Goal: Check status: Check status

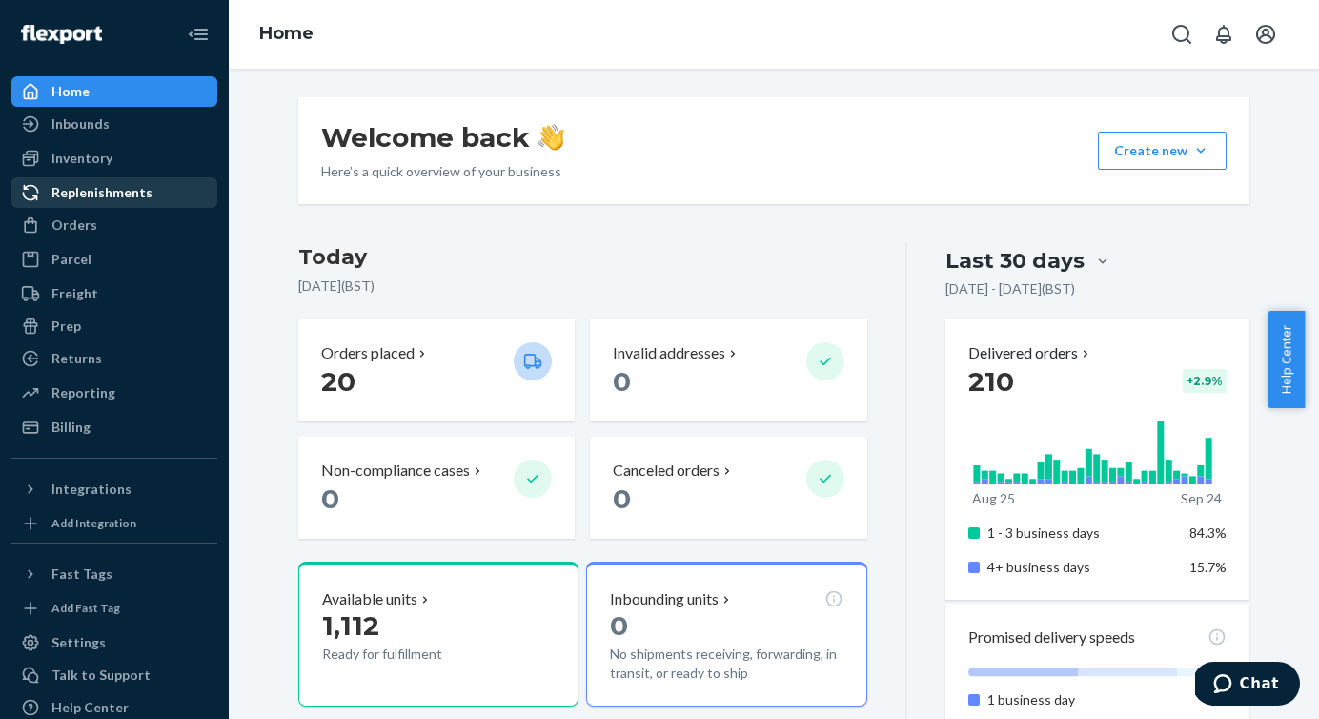
click at [143, 193] on div "Replenishments" at bounding box center [101, 192] width 101 height 19
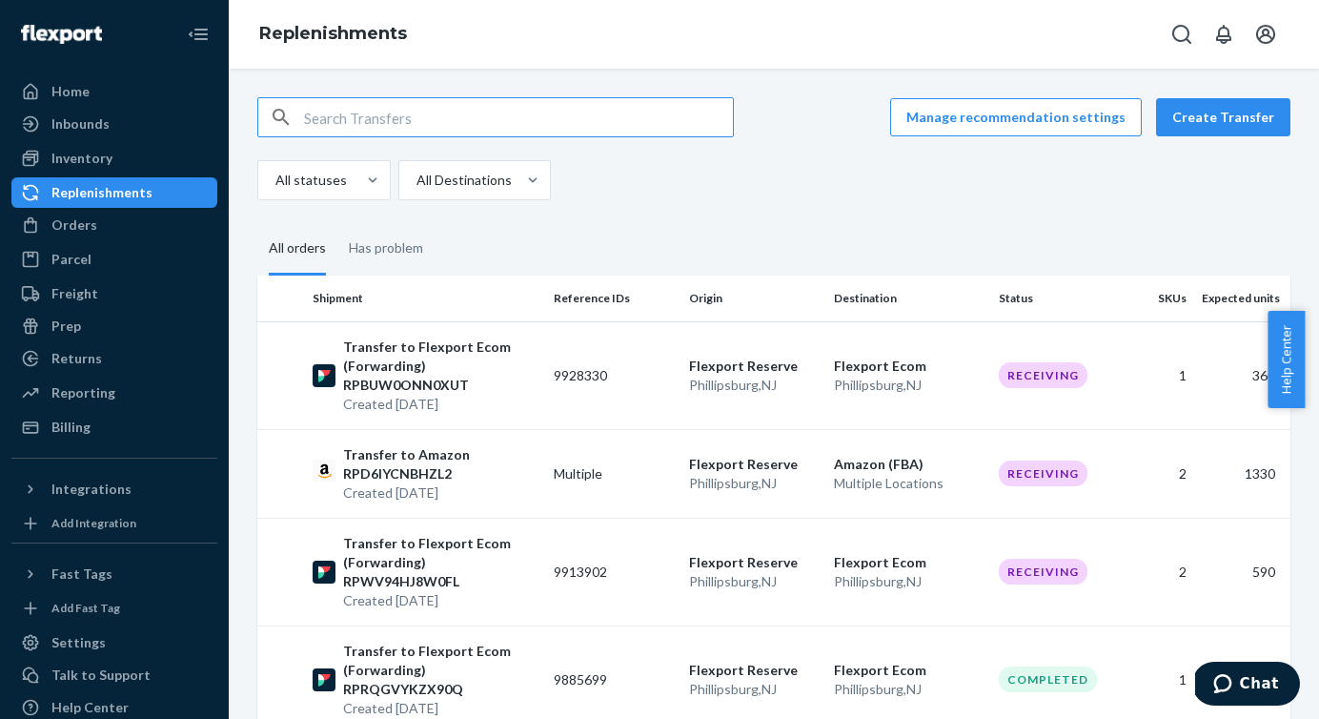
click at [370, 120] on input "text" at bounding box center [518, 117] width 429 height 38
paste input "RPWV94HJ8W0FL"
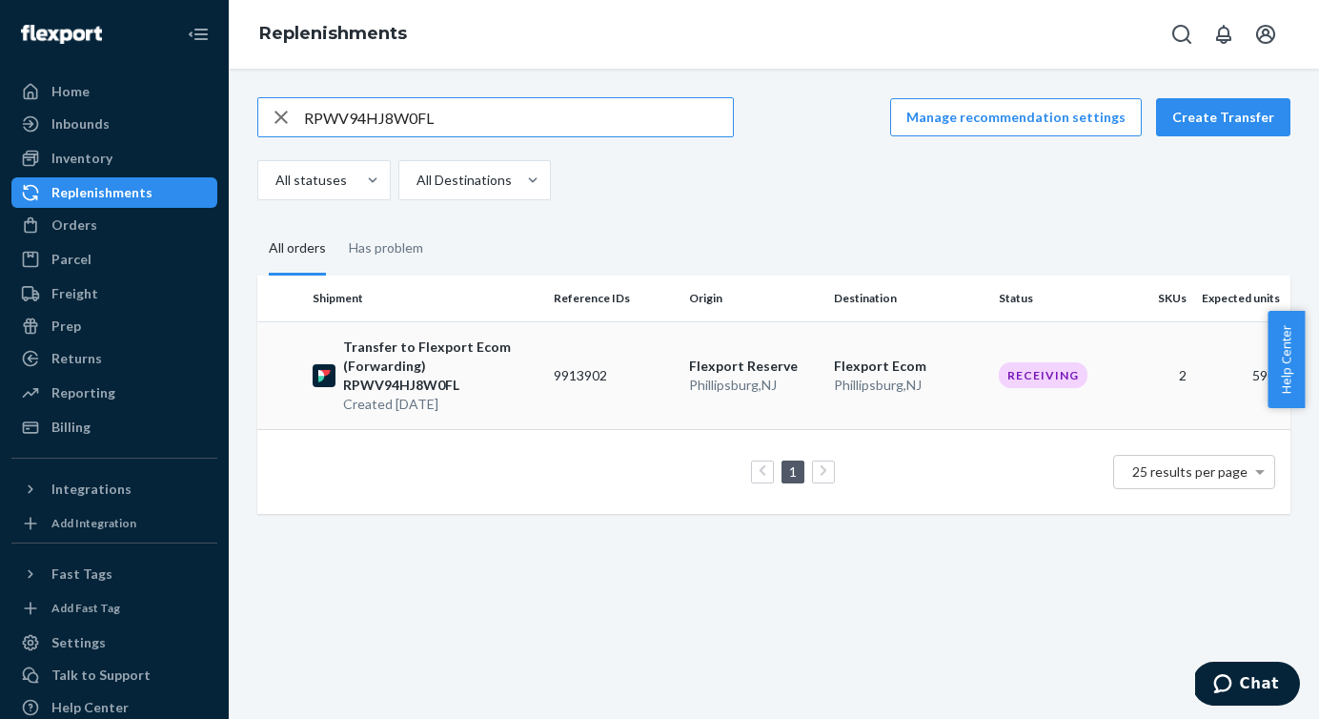
type input "RPWV94HJ8W0FL"
click at [455, 347] on p "Transfer to Flexport Ecom (Forwarding) RPWV94HJ8W0FL" at bounding box center [440, 365] width 195 height 57
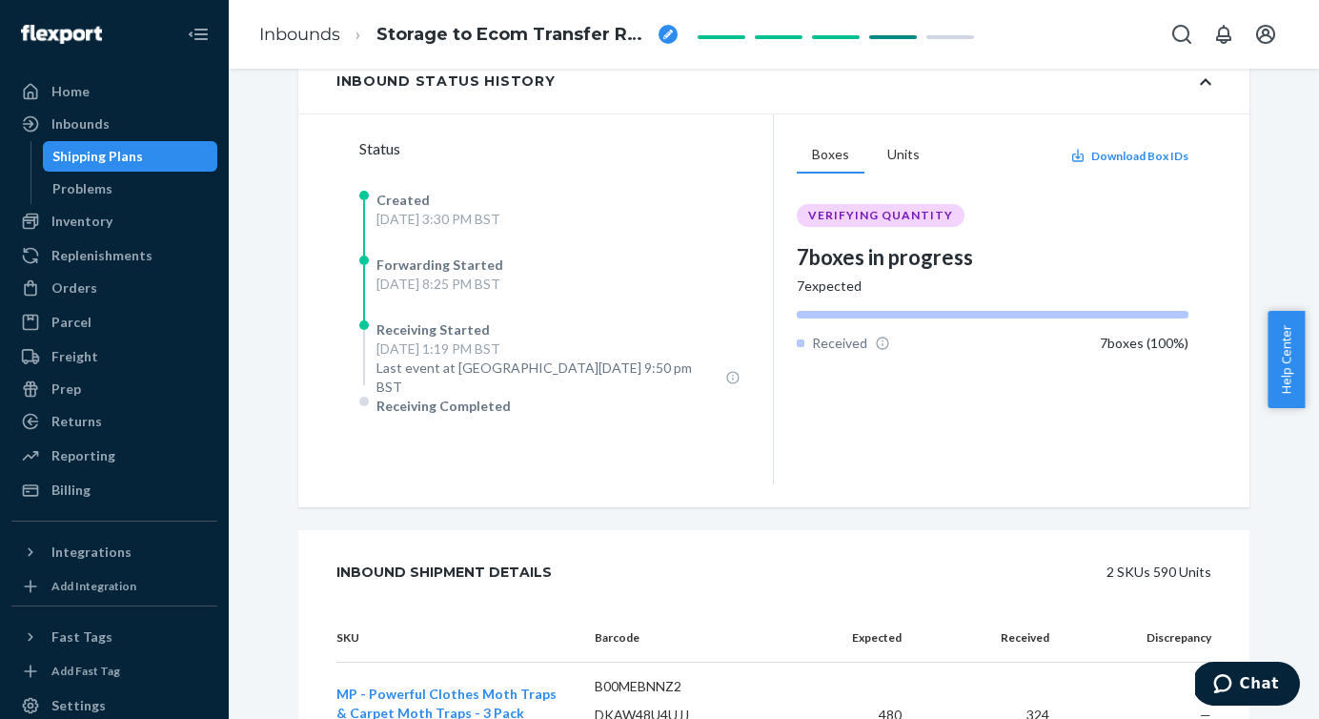
scroll to position [352, 0]
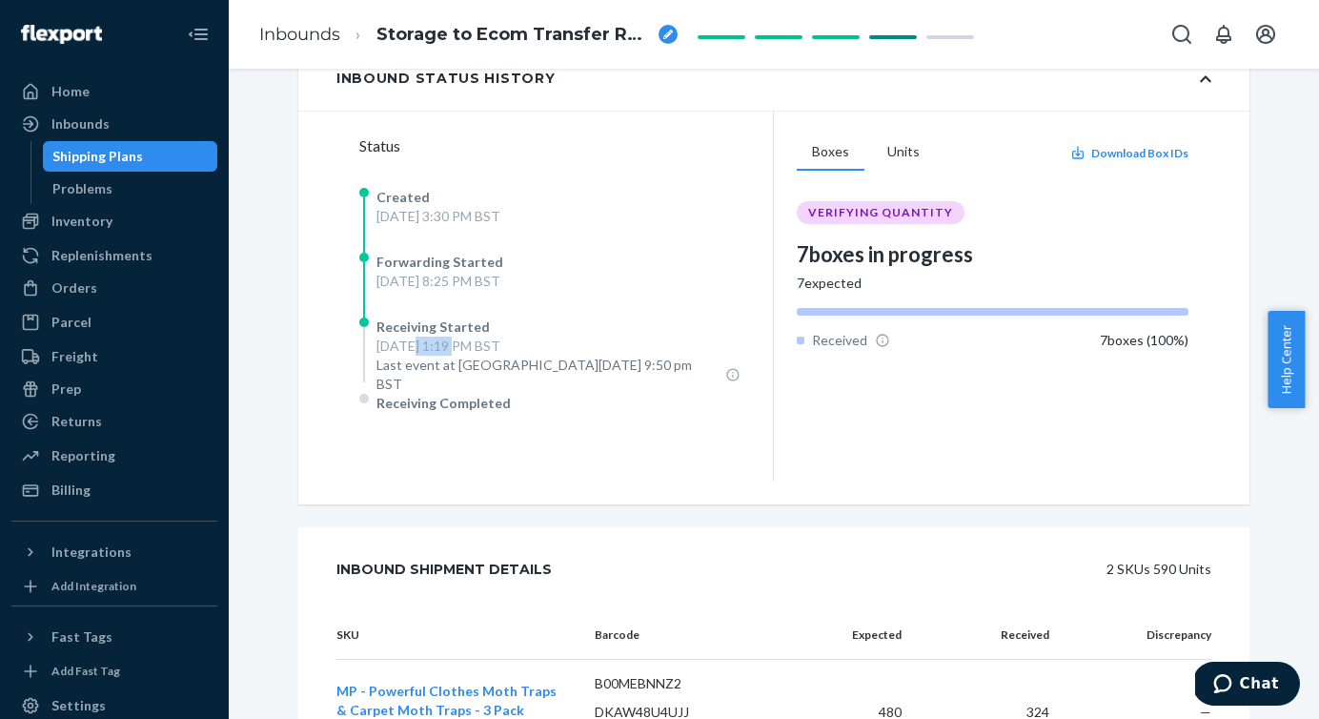
drag, startPoint x: 400, startPoint y: 349, endPoint x: 442, endPoint y: 352, distance: 42.0
click at [442, 352] on div "[DATE] 1:19 PM BST" at bounding box center [558, 345] width 364 height 19
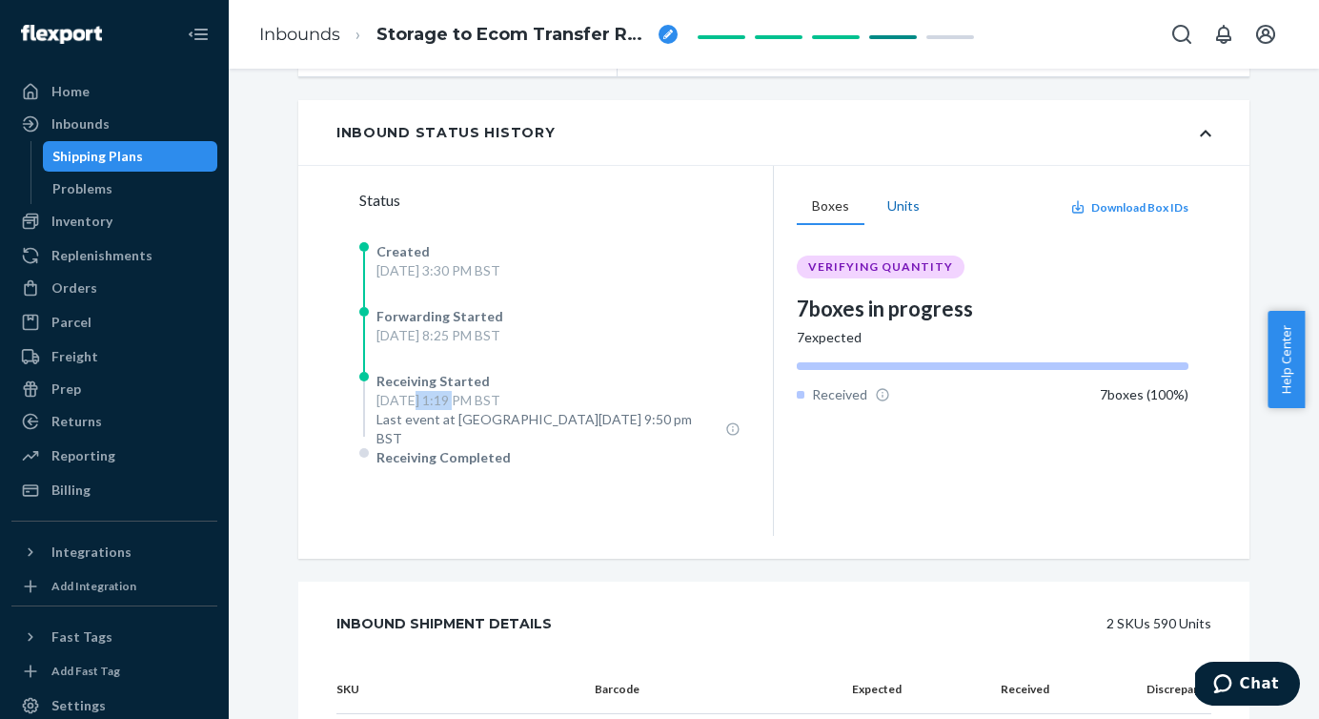
scroll to position [312, 0]
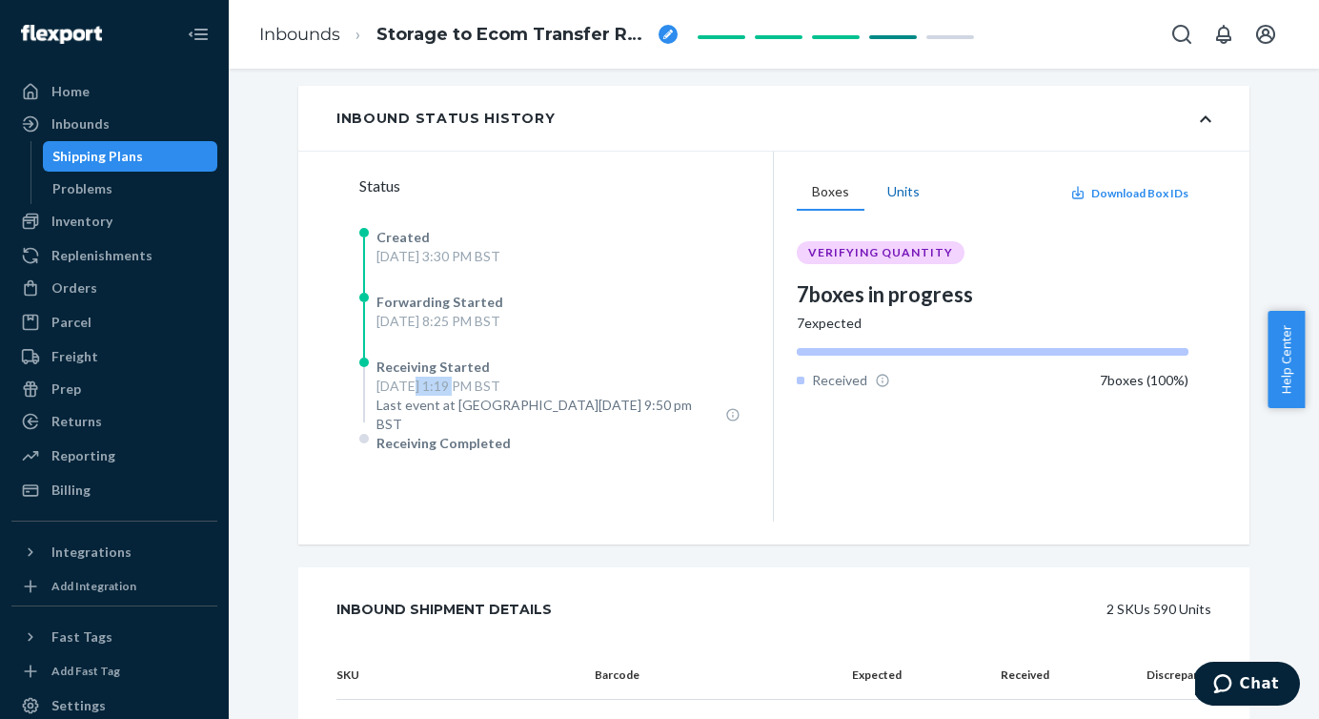
click at [885, 196] on button "Units" at bounding box center [903, 192] width 63 height 36
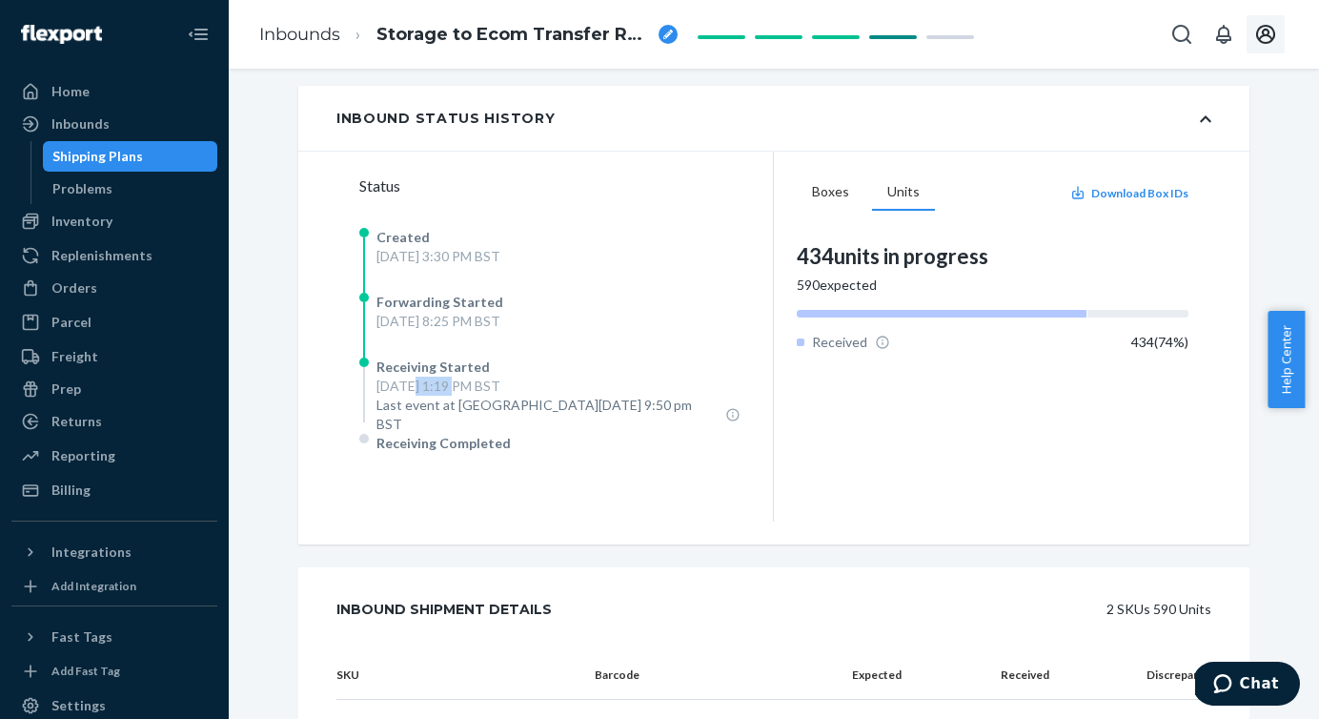
click at [1278, 29] on button "Open account menu" at bounding box center [1266, 34] width 38 height 38
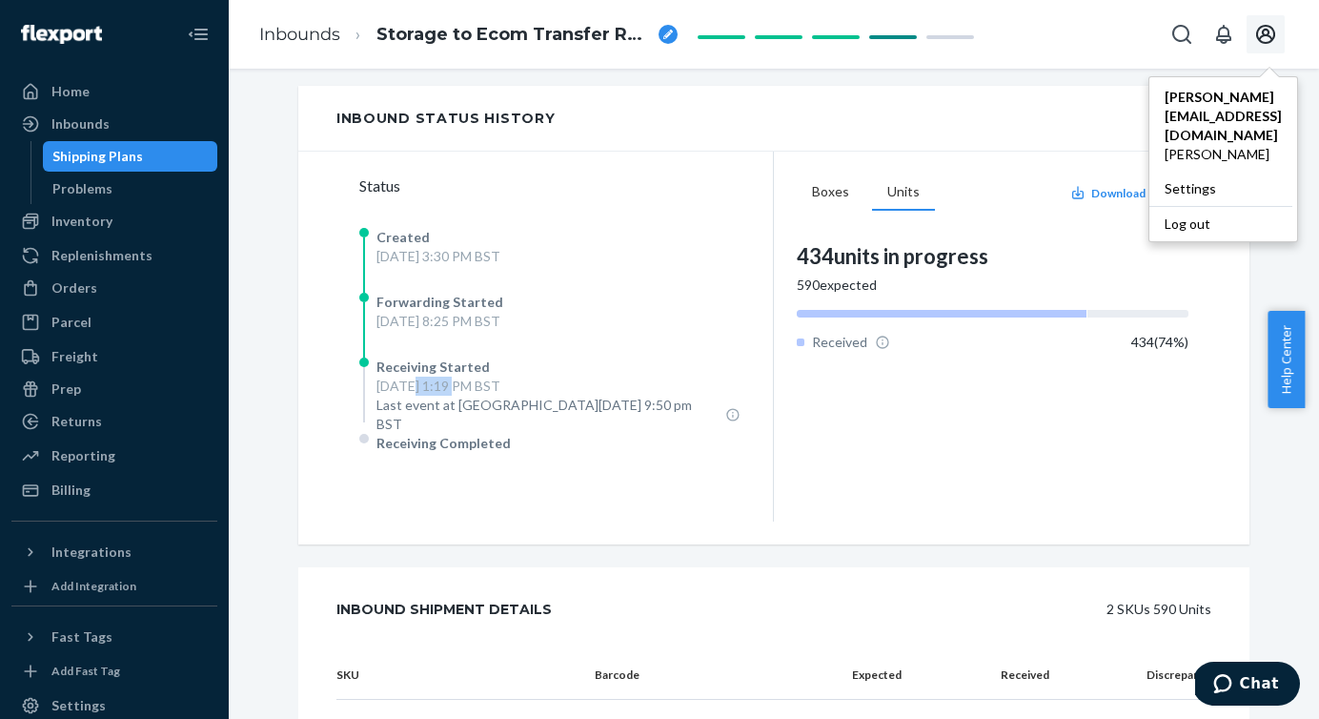
click at [1278, 29] on button "Open account menu" at bounding box center [1266, 34] width 38 height 38
click at [103, 251] on div "Replenishments" at bounding box center [101, 255] width 101 height 19
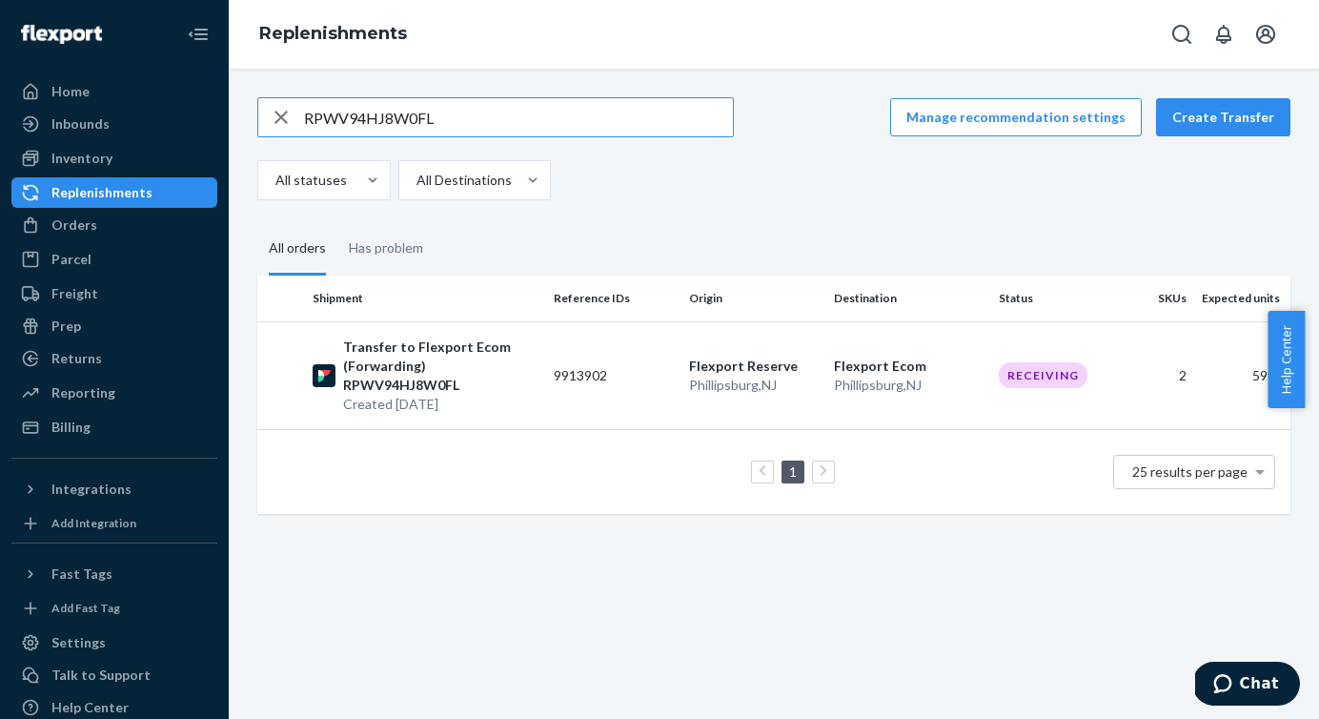
click at [510, 135] on input "RPWV94HJ8W0FL" at bounding box center [518, 117] width 429 height 38
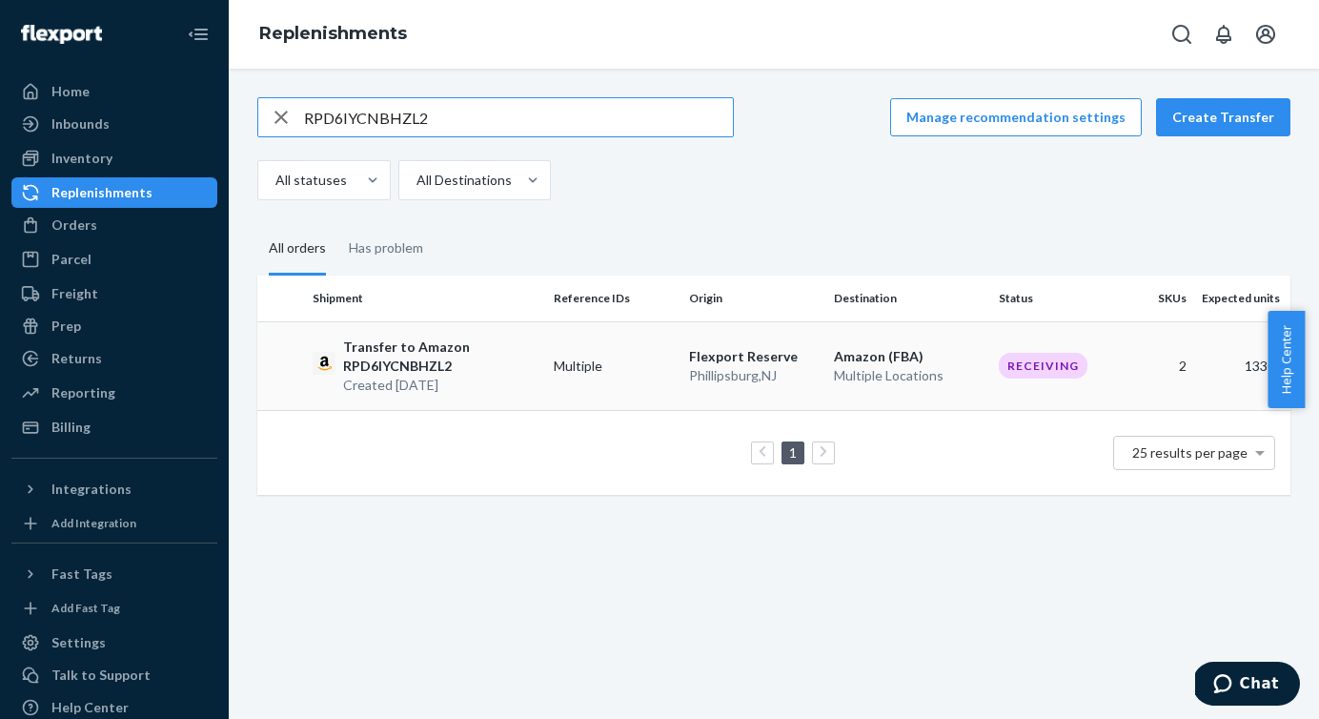
type input "RPD6IYCNBHZL2"
click at [426, 349] on p "Transfer to Amazon RPD6IYCNBHZL2" at bounding box center [440, 356] width 195 height 38
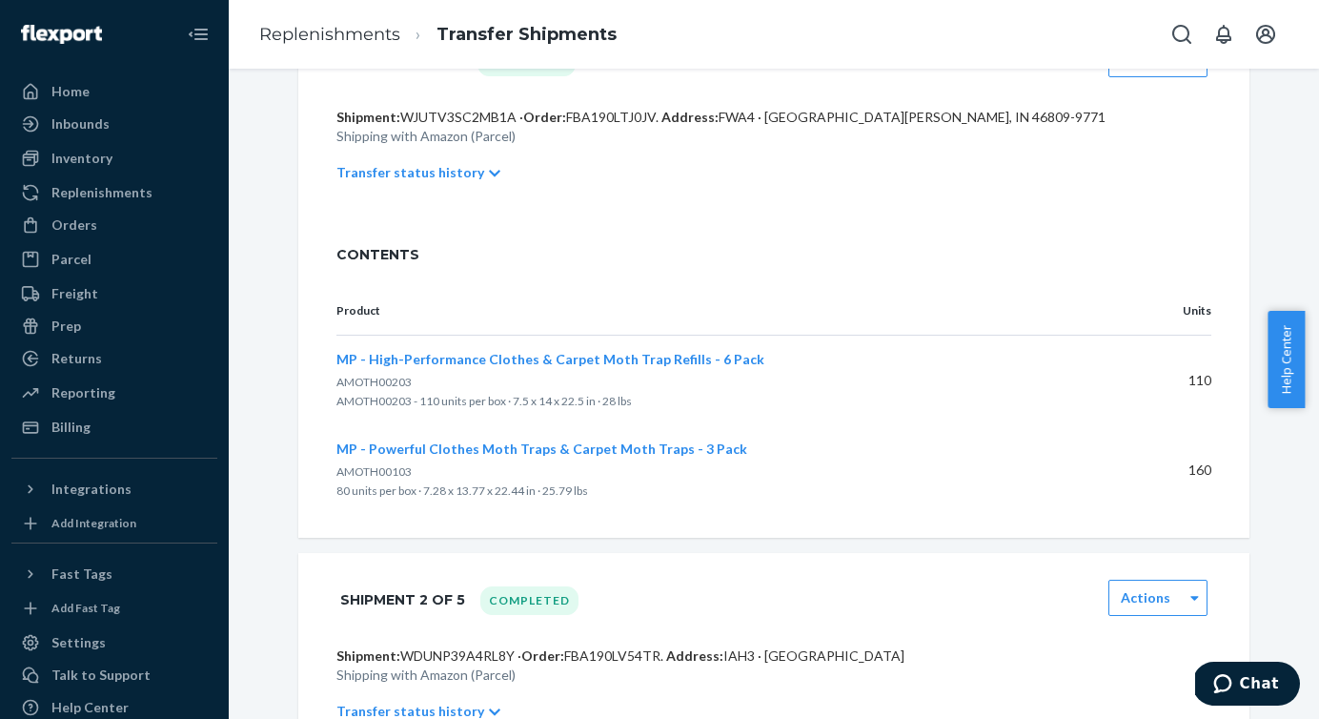
scroll to position [257, 0]
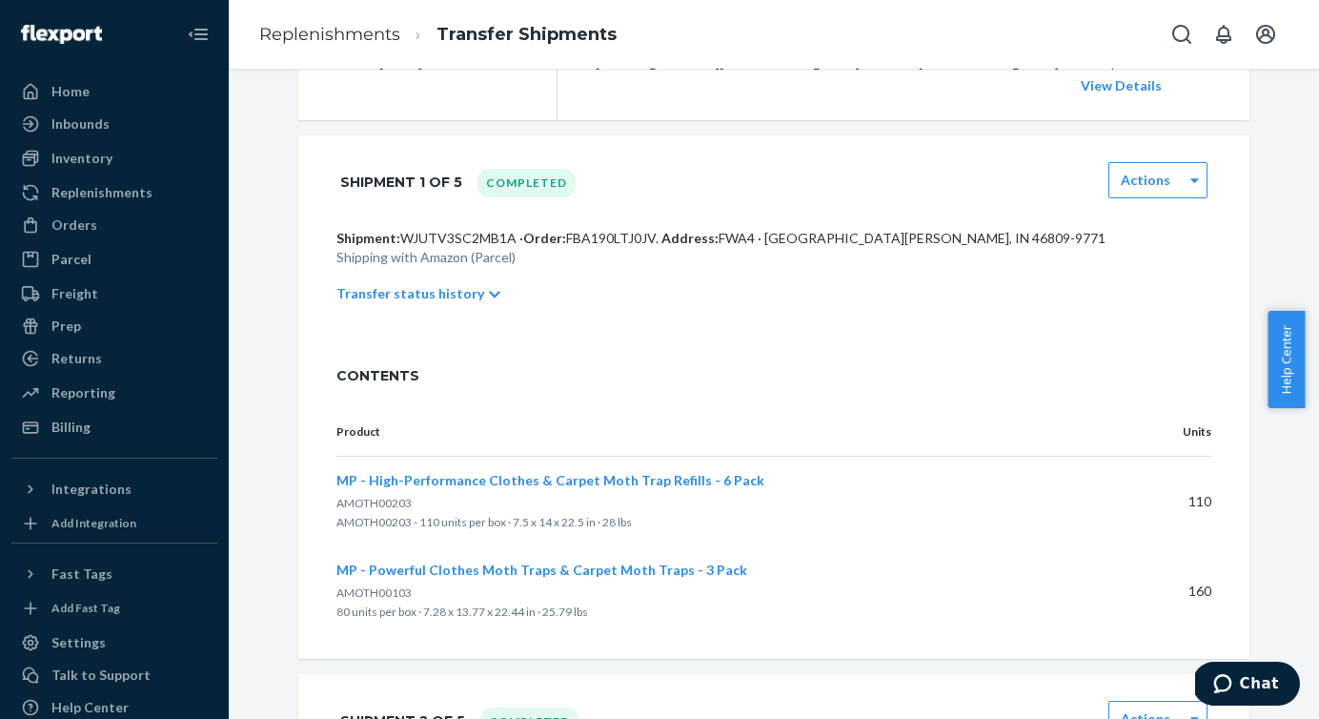
click at [585, 246] on span "FBA190LTJ0JV ." at bounding box center [612, 238] width 92 height 16
copy span "FBA190LTJ0JV"
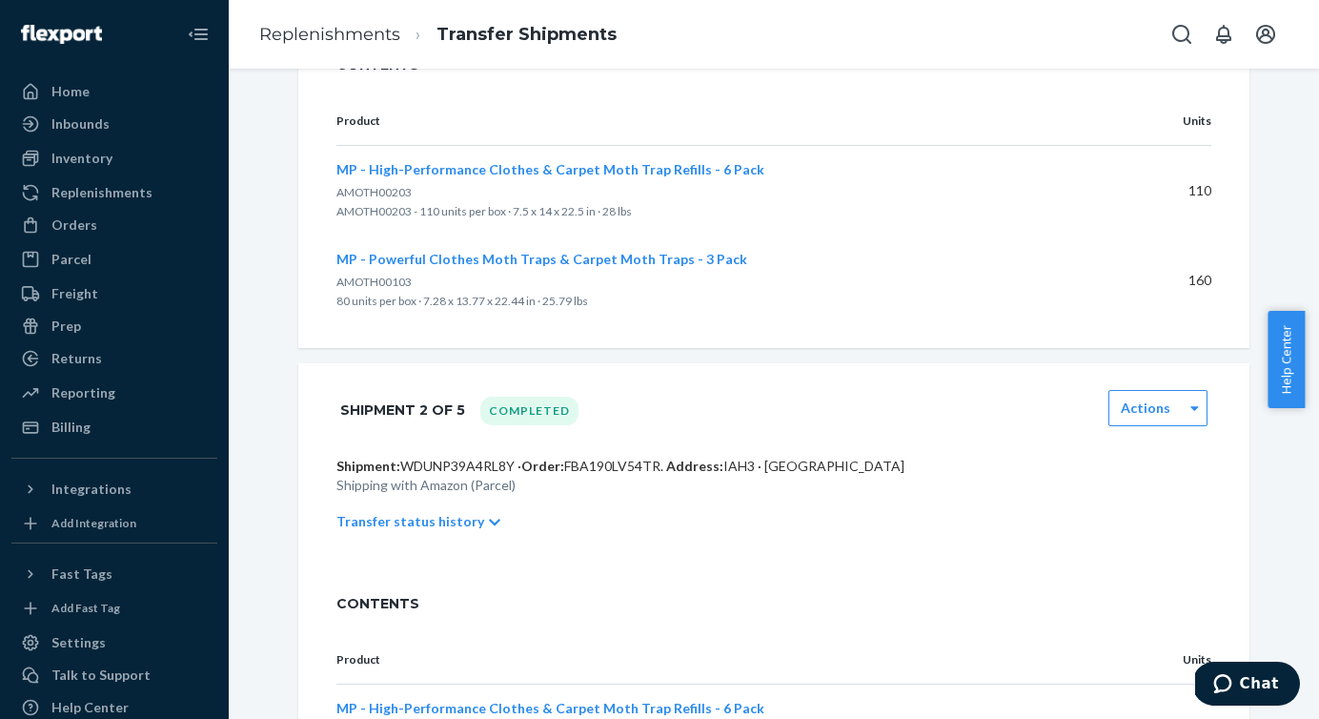
scroll to position [763, 0]
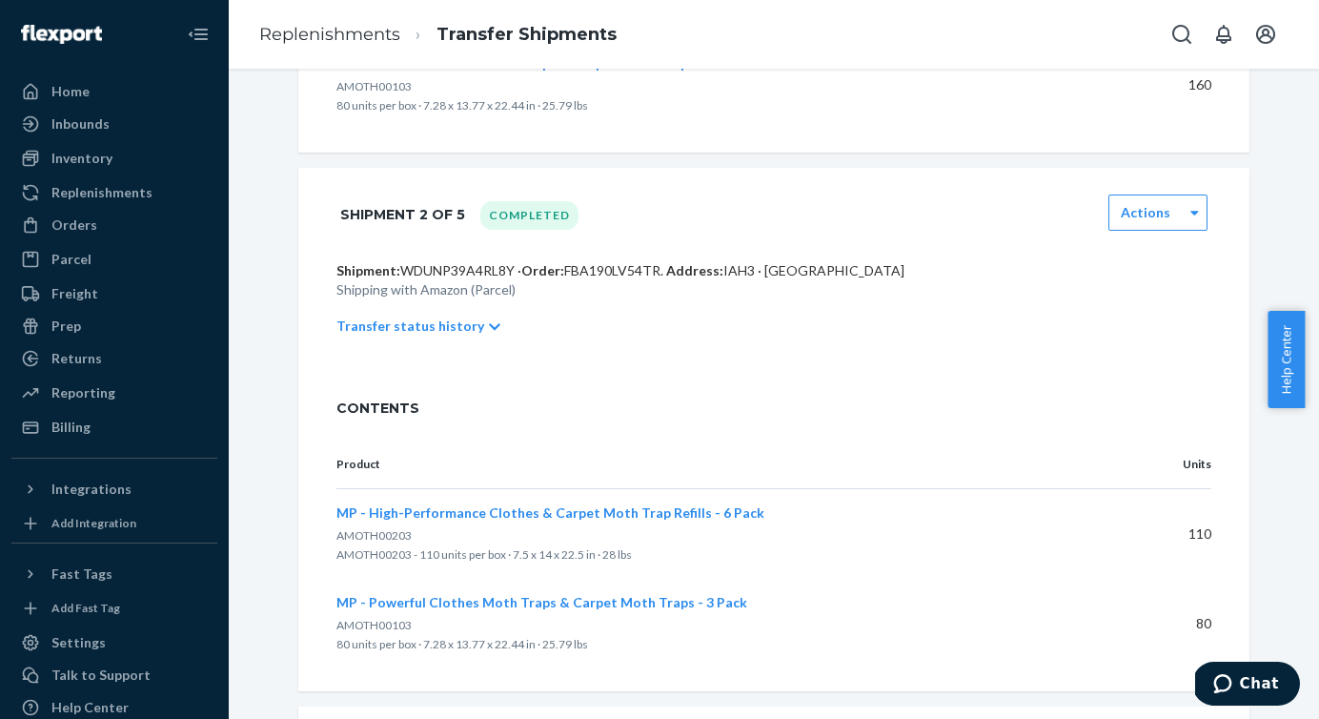
click at [585, 278] on span "FBA190LV54TR ." at bounding box center [613, 270] width 99 height 16
copy span "FBA190LV54TR"
drag, startPoint x: 585, startPoint y: 300, endPoint x: 585, endPoint y: 141, distance: 159.1
click at [585, 259] on div "Shipment 2 of 5 Completed Actions Shipment: WDUNP39A4RL8Y · Order: FBA190LV54TR…" at bounding box center [773, 272] width 951 height 208
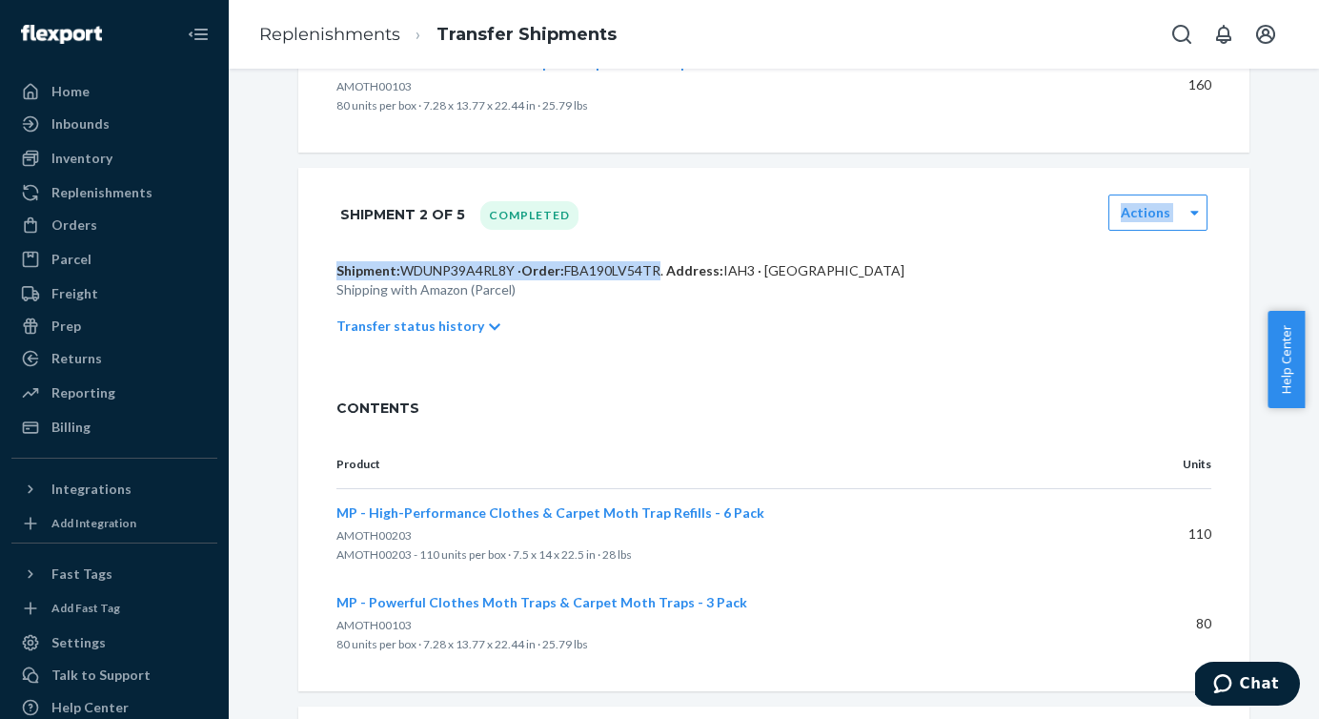
click at [608, 278] on span "FBA190LV54TR ." at bounding box center [613, 270] width 99 height 16
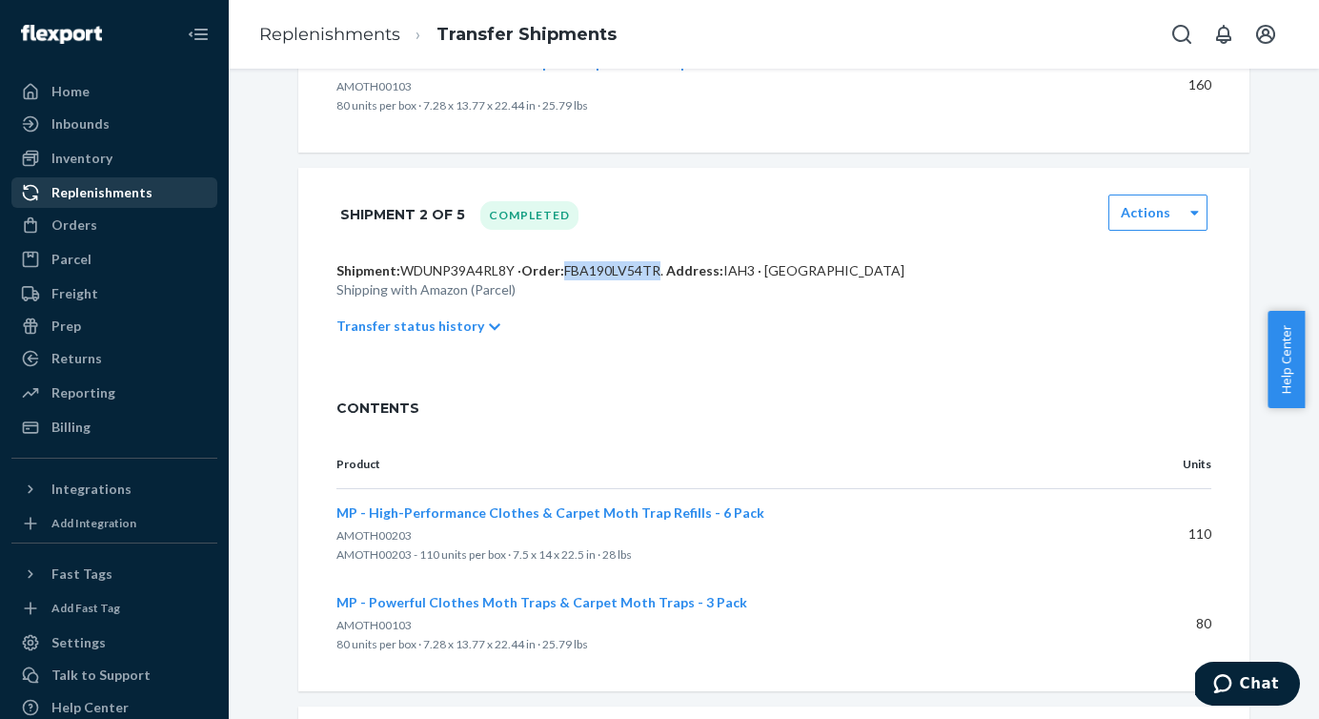
click at [89, 184] on div "Replenishments" at bounding box center [101, 192] width 101 height 19
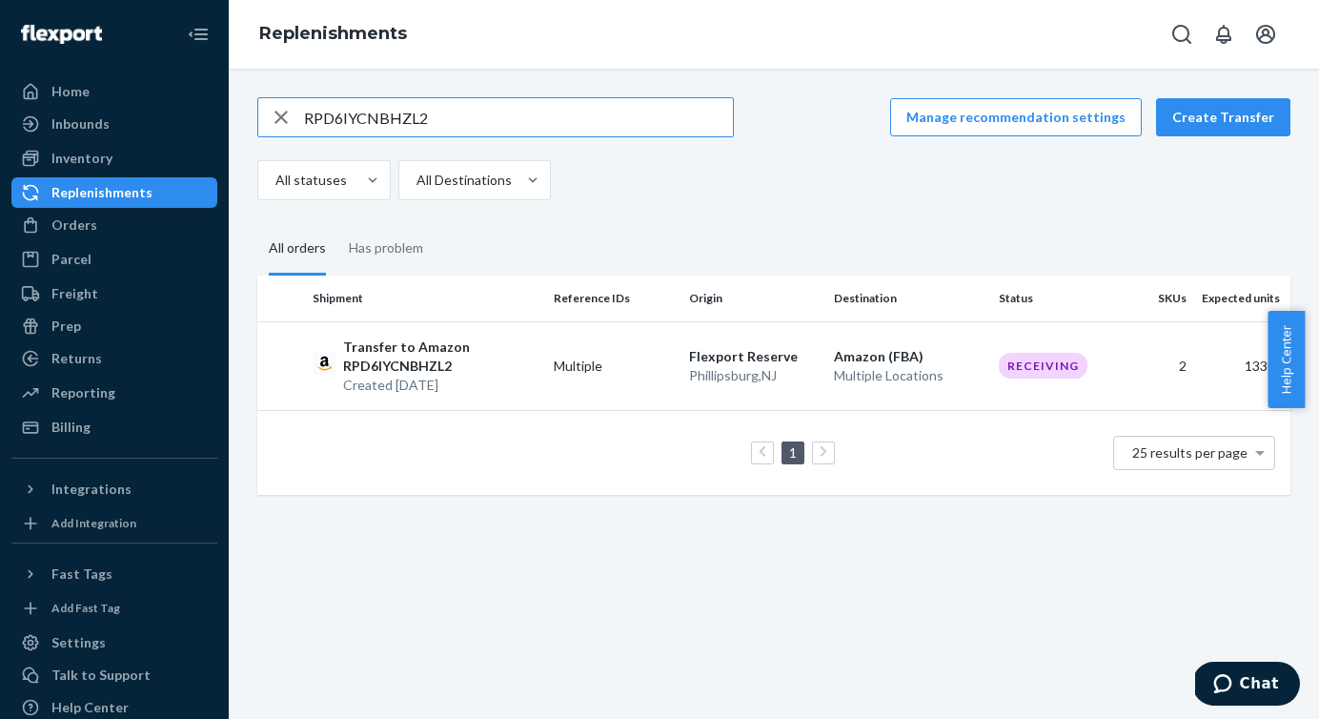
click at [471, 103] on input "RPD6IYCNBHZL2" at bounding box center [518, 117] width 429 height 38
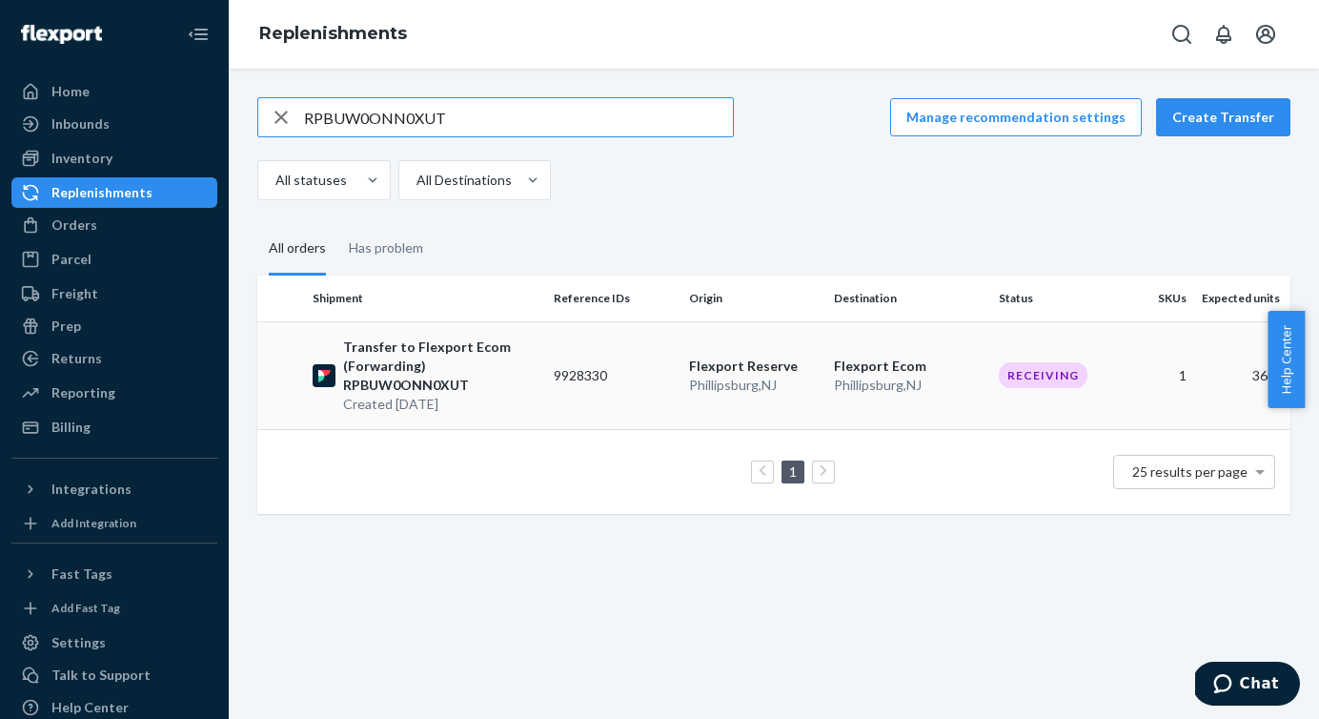
type input "RPBUW0ONN0XUT"
click at [432, 375] on p "Transfer to Flexport Ecom (Forwarding) RPBUW0ONN0XUT" at bounding box center [440, 365] width 195 height 57
